Goal: Task Accomplishment & Management: Use online tool/utility

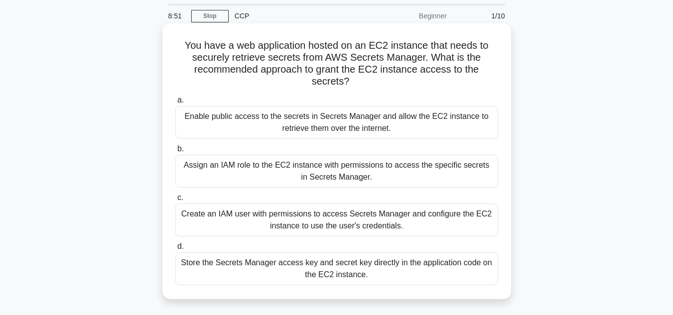
scroll to position [50, 0]
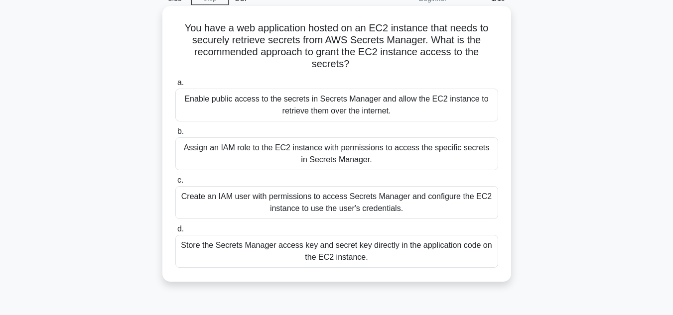
click at [361, 196] on div "Create an IAM user with permissions to access Secrets Manager and configure the…" at bounding box center [336, 202] width 323 height 33
click at [175, 184] on input "c. Create an IAM user with permissions to access Secrets Manager and configure …" at bounding box center [175, 180] width 0 height 6
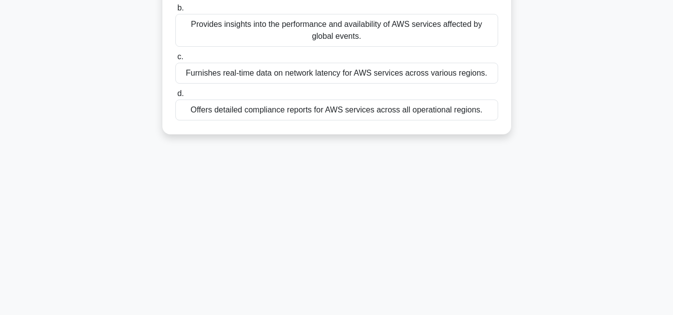
scroll to position [0, 0]
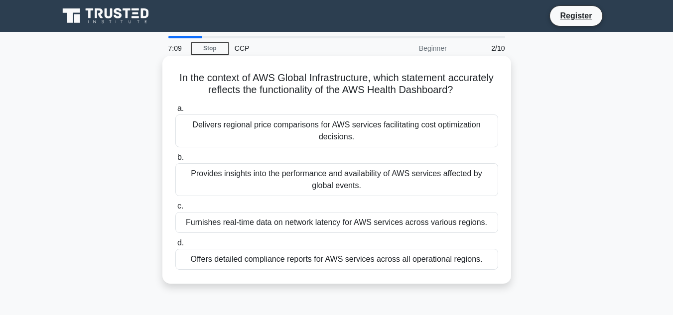
click at [396, 179] on div "Provides insights into the performance and availability of AWS services affecte…" at bounding box center [336, 179] width 323 height 33
click at [175, 161] on input "b. Provides insights into the performance and availability of AWS services affe…" at bounding box center [175, 157] width 0 height 6
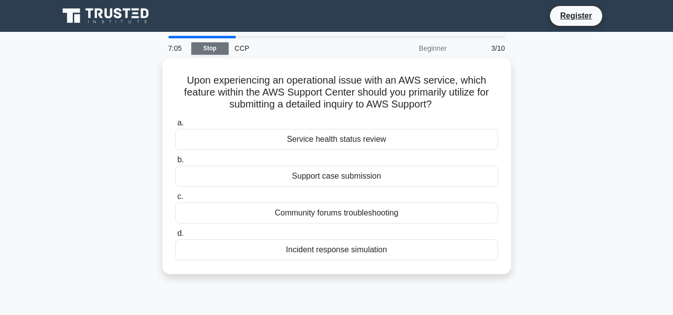
click at [206, 43] on link "Stop" at bounding box center [209, 48] width 37 height 12
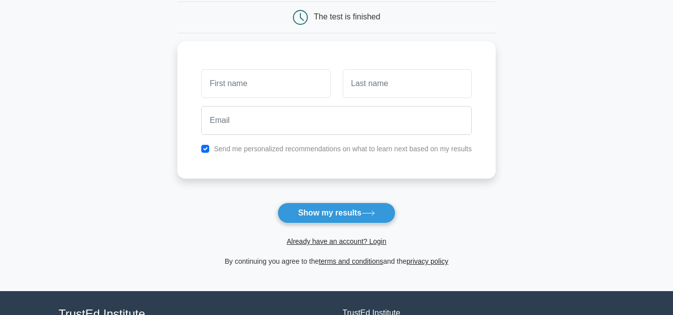
scroll to position [100, 0]
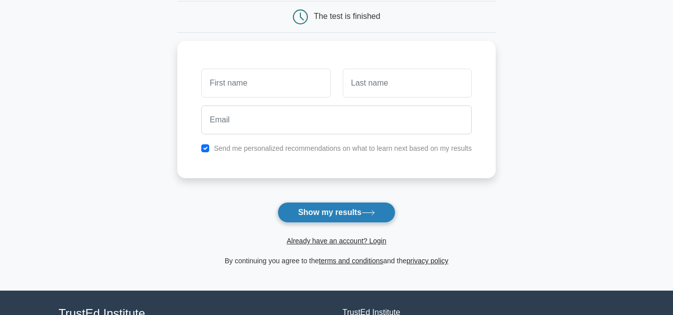
click at [294, 222] on button "Show my results" at bounding box center [335, 212] width 117 height 21
click at [300, 216] on button "Show my results" at bounding box center [335, 212] width 117 height 21
